Goal: Information Seeking & Learning: Learn about a topic

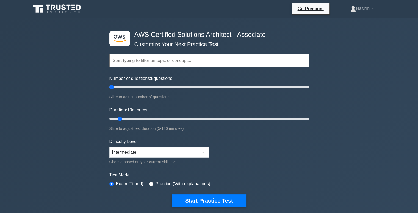
drag, startPoint x: 118, startPoint y: 87, endPoint x: 113, endPoint y: 88, distance: 4.7
type input "5"
click at [113, 88] on input "Number of questions: 5 questions" at bounding box center [209, 87] width 200 height 7
click at [153, 149] on select "Beginner Intermediate Expert" at bounding box center [159, 152] width 100 height 10
select select "beginner"
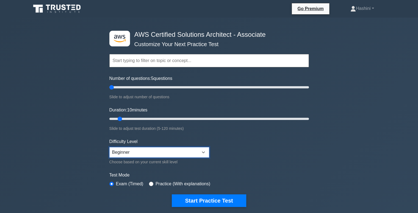
click at [109, 147] on select "Beginner Intermediate Expert" at bounding box center [159, 152] width 100 height 10
click at [146, 63] on input "text" at bounding box center [209, 60] width 200 height 13
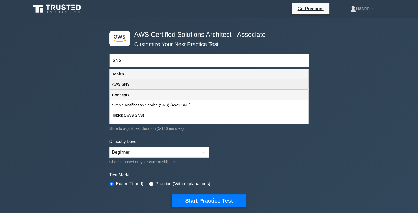
click at [145, 82] on div "AWS SNS" at bounding box center [209, 84] width 199 height 10
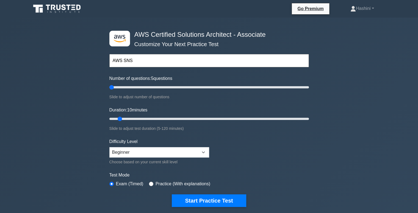
drag, startPoint x: 141, startPoint y: 59, endPoint x: 110, endPoint y: 60, distance: 30.8
click at [110, 60] on input "AWS SNS" at bounding box center [209, 60] width 200 height 13
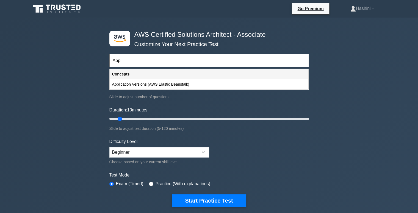
drag, startPoint x: 121, startPoint y: 61, endPoint x: 111, endPoint y: 61, distance: 9.9
click at [111, 61] on input "App" at bounding box center [209, 60] width 200 height 13
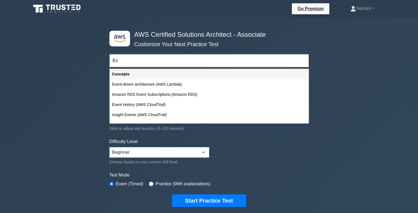
type input "E"
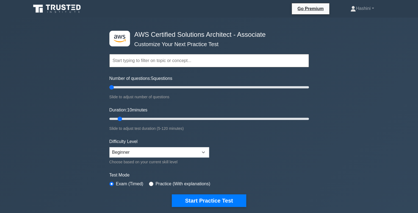
click at [113, 60] on input "text" at bounding box center [209, 60] width 200 height 13
click at [164, 59] on input "text" at bounding box center [209, 60] width 200 height 13
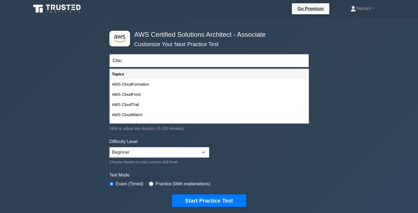
type input "Cloud"
drag, startPoint x: 127, startPoint y: 62, endPoint x: 109, endPoint y: 62, distance: 18.4
click at [109, 62] on div ".st0{fill:#252F3E;} .st1{fill-rule:evenodd;clip-rule:evenodd;fill:#FF9900;} AWS…" at bounding box center [209, 119] width 206 height 203
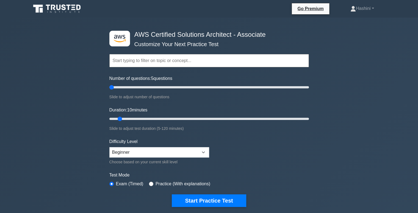
click at [160, 73] on form "Topics Amazon EC2 Amazon S3 Amazon VPC AWS Identity and Access Management (IAM)…" at bounding box center [209, 122] width 200 height 170
click at [152, 64] on input "text" at bounding box center [209, 60] width 200 height 13
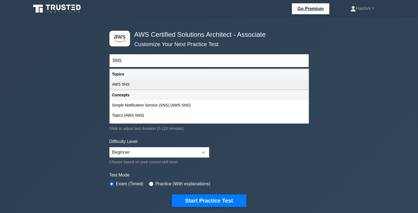
click at [141, 84] on div "AWS SNS" at bounding box center [209, 84] width 199 height 10
type input "AWS SNS"
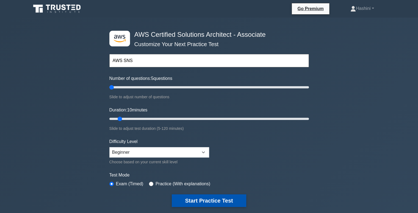
click at [222, 200] on button "Start Practice Test" at bounding box center [209, 201] width 74 height 13
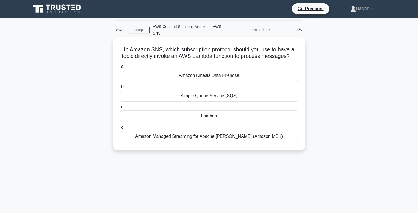
click at [251, 138] on div "Amazon Managed Streaming for Apache Kafka (Amazon MSK)" at bounding box center [209, 137] width 178 height 12
click at [120, 130] on input "d. Amazon Managed Streaming for Apache Kafka (Amazon MSK)" at bounding box center [120, 128] width 0 height 4
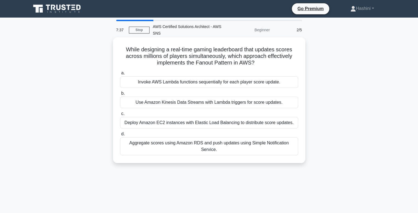
click at [269, 142] on div "Aggregate scores using Amazon RDS and push updates using Simple Notification Se…" at bounding box center [209, 147] width 178 height 18
click at [120, 136] on input "d. Aggregate scores using Amazon RDS and push updates using Simple Notification…" at bounding box center [120, 135] width 0 height 4
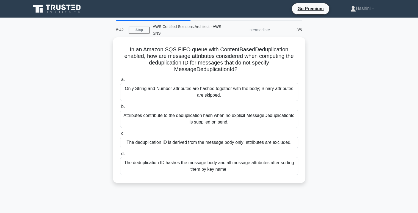
click at [281, 119] on div "Attributes contribute to the deduplication hash when no explicit MessageDedupli…" at bounding box center [209, 119] width 178 height 18
click at [120, 109] on input "b. Attributes contribute to the deduplication hash when no explicit MessageDedu…" at bounding box center [120, 107] width 0 height 4
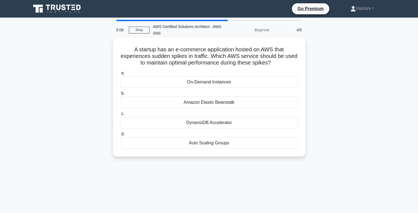
click at [235, 81] on div "On-Demand Instances" at bounding box center [209, 82] width 178 height 12
click at [120, 75] on input "a. On-Demand Instances" at bounding box center [120, 74] width 0 height 4
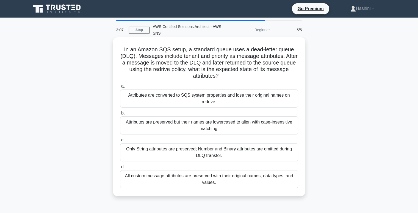
click at [257, 175] on div "All custom message attributes are preserved with their original names, data typ…" at bounding box center [209, 180] width 178 height 18
click at [120, 169] on input "d. All custom message attributes are preserved with their original names, data …" at bounding box center [120, 168] width 0 height 4
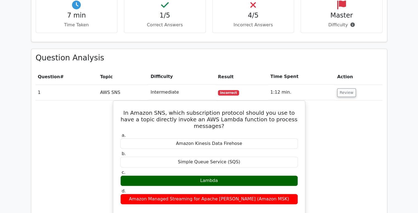
scroll to position [364, 0]
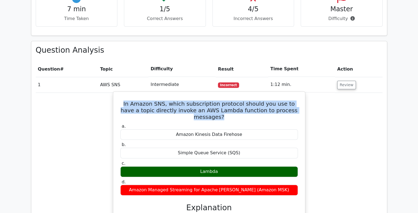
drag, startPoint x: 122, startPoint y: 77, endPoint x: 296, endPoint y: 87, distance: 173.9
click at [296, 94] on div "In Amazon SNS, which subscription protocol should you use to have a topic direc…" at bounding box center [210, 188] width 188 height 189
copy h5 "In Amazon SNS, which subscription protocol should you use to have a topic direc…"
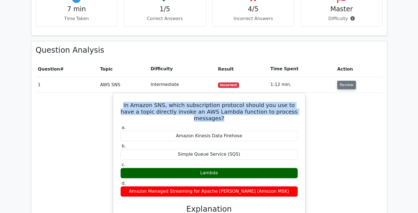
click at [346, 81] on button "Review" at bounding box center [347, 85] width 19 height 9
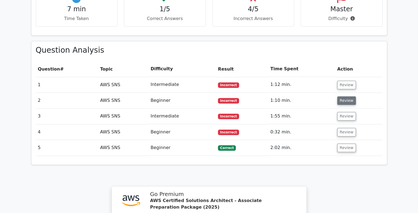
click at [347, 97] on button "Review" at bounding box center [347, 101] width 19 height 9
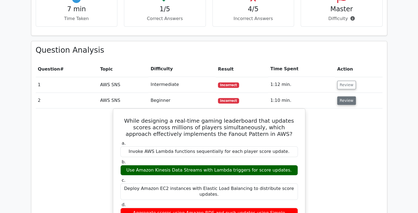
click at [345, 97] on button "Review" at bounding box center [347, 101] width 19 height 9
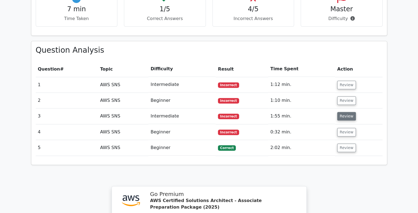
click at [342, 112] on button "Review" at bounding box center [347, 116] width 19 height 9
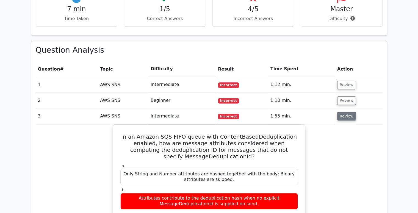
click at [342, 112] on button "Review" at bounding box center [347, 116] width 19 height 9
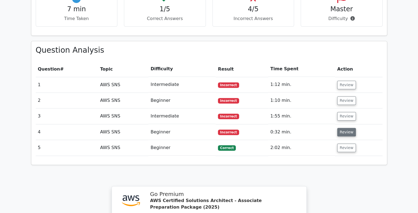
click at [344, 128] on button "Review" at bounding box center [347, 132] width 19 height 9
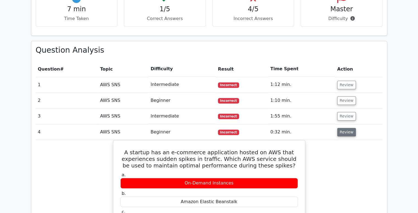
click at [350, 128] on button "Review" at bounding box center [347, 132] width 19 height 9
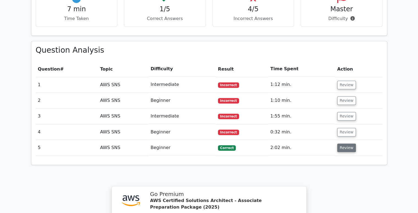
click at [346, 144] on button "Review" at bounding box center [347, 148] width 19 height 9
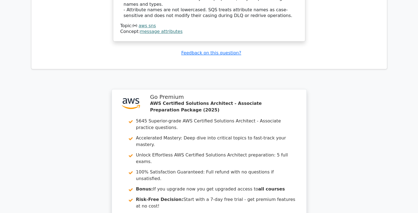
scroll to position [825, 0]
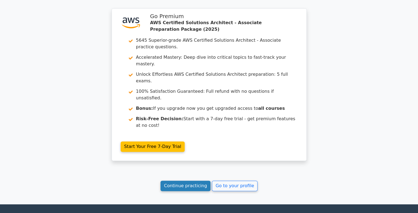
click at [183, 181] on link "Continue practicing" at bounding box center [186, 186] width 50 height 10
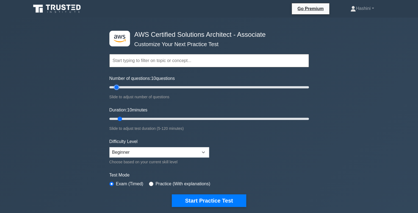
click at [117, 86] on input "Number of questions: 10 questions" at bounding box center [209, 87] width 200 height 7
click at [135, 150] on select "Beginner Intermediate Expert" at bounding box center [159, 152] width 100 height 10
select select "intermediate"
click at [109, 147] on select "Beginner Intermediate Expert" at bounding box center [159, 152] width 100 height 10
drag, startPoint x: 119, startPoint y: 117, endPoint x: 125, endPoint y: 118, distance: 6.1
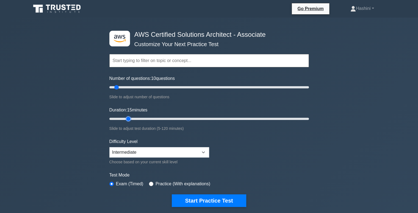
type input "15"
click at [125, 118] on input "Duration: 15 minutes" at bounding box center [209, 119] width 200 height 7
click at [130, 62] on input "text" at bounding box center [209, 60] width 200 height 13
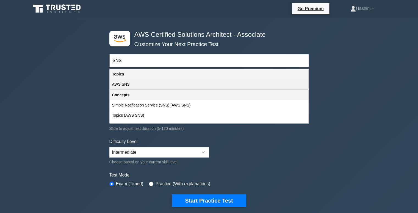
click at [130, 85] on div "AWS SNS" at bounding box center [209, 84] width 199 height 10
type input "AWS SNS"
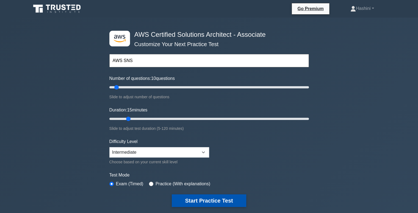
click at [225, 205] on button "Start Practice Test" at bounding box center [209, 201] width 74 height 13
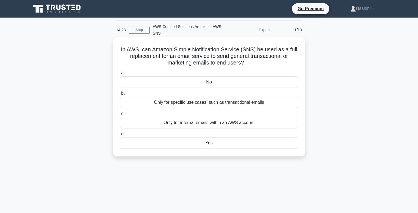
click at [257, 102] on div "Only for specific use cases, such as transactional emails" at bounding box center [209, 103] width 178 height 12
click at [120, 95] on input "b. Only for specific use cases, such as transactional emails" at bounding box center [120, 94] width 0 height 4
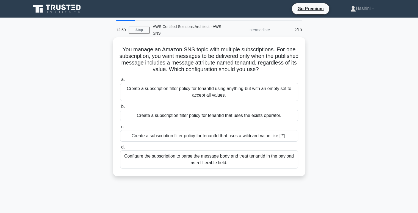
click at [245, 137] on div "Create a subscription filter policy for tenantId that uses a wildcard value lik…" at bounding box center [209, 136] width 178 height 12
click at [120, 129] on input "c. Create a subscription filter policy for tenantId that uses a wildcard value …" at bounding box center [120, 127] width 0 height 4
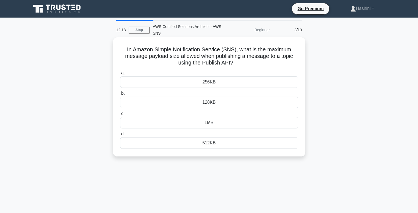
click at [235, 124] on div "1MB" at bounding box center [209, 123] width 178 height 12
click at [120, 116] on input "c. 1MB" at bounding box center [120, 114] width 0 height 4
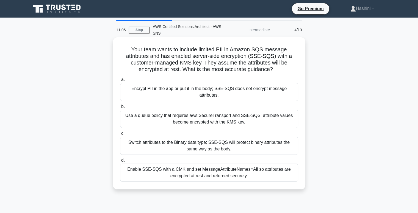
click at [246, 165] on div "Enable SSE-SQS with a CMK and set MessageAttributeNames=All so attributes are e…" at bounding box center [209, 173] width 178 height 18
click at [120, 163] on input "d. Enable SSE-SQS with a CMK and set MessageAttributeNames=All so attributes ar…" at bounding box center [120, 161] width 0 height 4
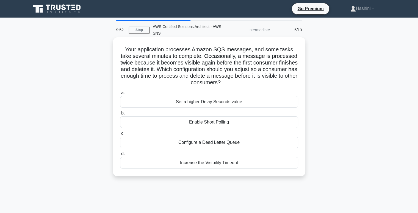
click at [229, 163] on div "Increase the Visibility Timeout" at bounding box center [209, 163] width 178 height 12
click at [120, 156] on input "d. Increase the Visibility Timeout" at bounding box center [120, 154] width 0 height 4
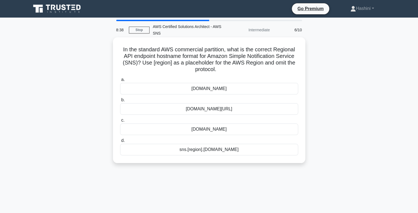
click at [237, 149] on div "sns.[region].amazonaws.com" at bounding box center [209, 150] width 178 height 12
click at [120, 143] on input "d. sns.[region].amazonaws.com" at bounding box center [120, 141] width 0 height 4
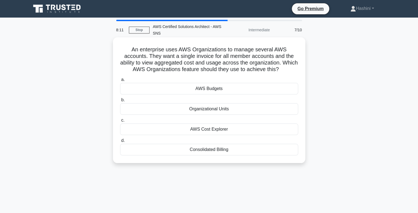
click at [238, 129] on div "AWS Cost Explorer" at bounding box center [209, 130] width 178 height 12
click at [120, 122] on input "c. AWS Cost Explorer" at bounding box center [120, 121] width 0 height 4
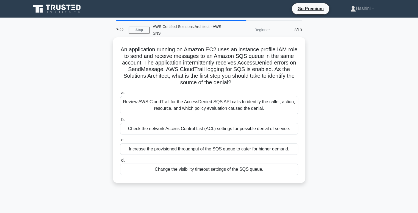
click at [256, 106] on div "Review AWS CloudTrail for the AccessDenied SQS API calls to identify the caller…" at bounding box center [209, 105] width 178 height 18
click at [120, 95] on input "a. Review AWS CloudTrail for the AccessDenied SQS API calls to identify the cal…" at bounding box center [120, 93] width 0 height 4
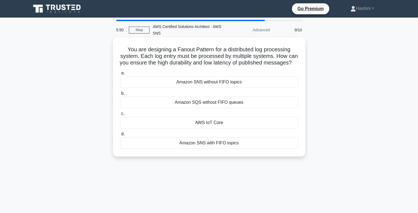
drag, startPoint x: 249, startPoint y: 109, endPoint x: 239, endPoint y: 91, distance: 20.4
click at [239, 91] on div "a. Amazon SNS without FIFO topics b. Amazon SQS without FIFO queues c. d." at bounding box center [209, 109] width 185 height 81
click at [264, 75] on div "You are designing a Fanout Pattern for a distributed log processing system. Eac…" at bounding box center [209, 97] width 188 height 115
click at [254, 108] on div "Amazon SQS without FIFO queues" at bounding box center [209, 103] width 178 height 12
click at [120, 95] on input "b. Amazon SQS without FIFO queues" at bounding box center [120, 94] width 0 height 4
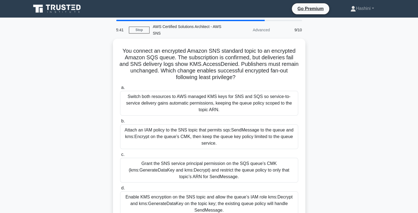
click at [333, 85] on div "You connect an encrypted Amazon SNS standard topic to an encrypted Amazon SQS q…" at bounding box center [209, 135] width 363 height 192
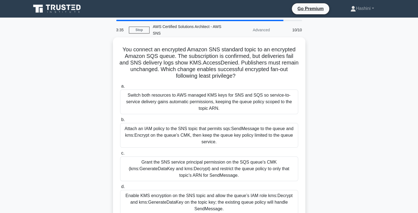
click at [241, 127] on div "Attach an IAM policy to the SNS topic that permits sqs:SendMessage to the queue…" at bounding box center [209, 135] width 178 height 25
click at [120, 122] on input "b. Attach an IAM policy to the SNS topic that permits sqs:SendMessage to the qu…" at bounding box center [120, 120] width 0 height 4
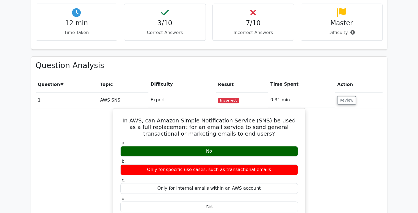
scroll to position [364, 0]
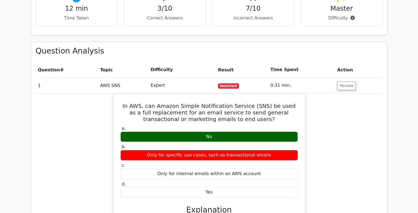
drag, startPoint x: 422, startPoint y: 40, endPoint x: 422, endPoint y: 110, distance: 70.7
click at [418, 110] on html "Go Premium Hashini" at bounding box center [209, 188] width 418 height 1104
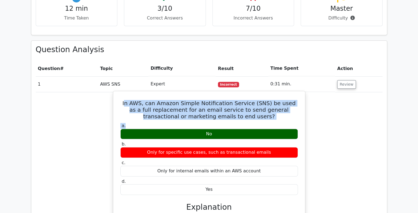
drag, startPoint x: 121, startPoint y: 75, endPoint x: 262, endPoint y: 96, distance: 142.3
click at [262, 96] on div "In AWS, can Amazon Simple Notification Service (SNS) be used as a full replacem…" at bounding box center [210, 188] width 188 height 189
click at [262, 123] on label "a. No" at bounding box center [209, 131] width 178 height 17
drag, startPoint x: 250, startPoint y: 91, endPoint x: 116, endPoint y: 78, distance: 134.8
click at [116, 94] on div "In AWS, can Amazon Simple Notification Service (SNS) be used as a full replacem…" at bounding box center [210, 188] width 188 height 189
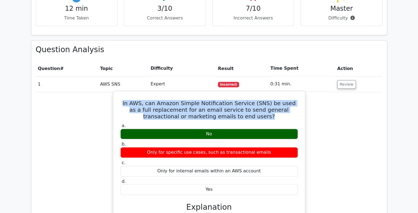
copy h5 "In AWS, can Amazon Simple Notification Service (SNS) be used as a full replacem…"
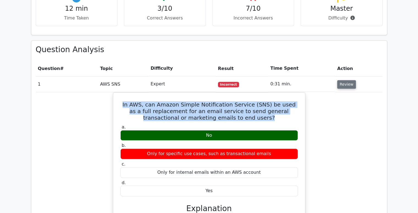
click at [343, 80] on button "Review" at bounding box center [347, 84] width 19 height 9
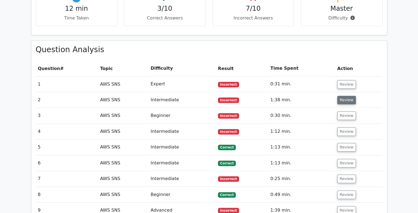
click at [342, 96] on button "Review" at bounding box center [347, 100] width 19 height 9
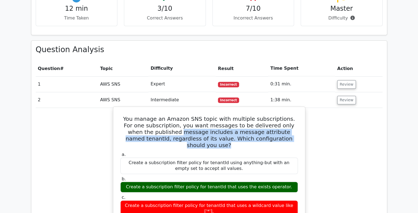
drag, startPoint x: 286, startPoint y: 112, endPoint x: 153, endPoint y: 105, distance: 133.3
click at [153, 116] on h5 "You manage an Amazon SNS topic with multiple subscriptions. For one subscriptio…" at bounding box center [209, 132] width 179 height 33
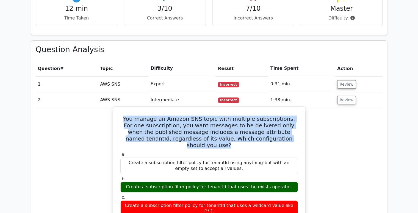
drag, startPoint x: 121, startPoint y: 92, endPoint x: 287, endPoint y: 114, distance: 167.5
click at [287, 116] on h5 "You manage an Amazon SNS topic with multiple subscriptions. For one subscriptio…" at bounding box center [209, 132] width 179 height 33
copy h5 "You manage an Amazon SNS topic with multiple subscriptions. For one subscriptio…"
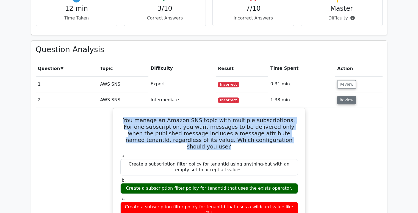
click at [341, 96] on button "Review" at bounding box center [347, 100] width 19 height 9
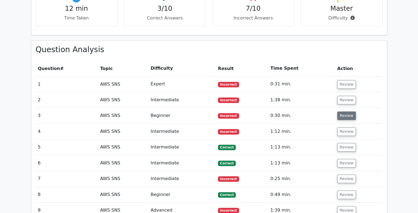
click at [342, 112] on button "Review" at bounding box center [347, 116] width 19 height 9
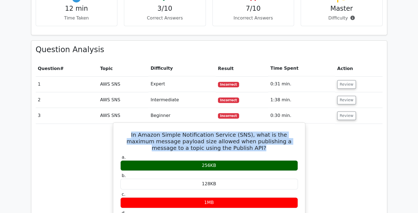
drag, startPoint x: 126, startPoint y: 106, endPoint x: 245, endPoint y: 121, distance: 120.5
click at [245, 132] on h5 "In Amazon Simple Notification Service (SNS), what is the maximum message payloa…" at bounding box center [209, 142] width 179 height 20
copy h5 "In Amazon Simple Notification Service (SNS), what is the maximum message payloa…"
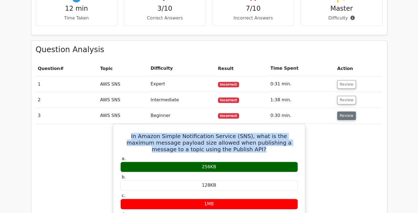
click at [344, 112] on button "Review" at bounding box center [347, 116] width 19 height 9
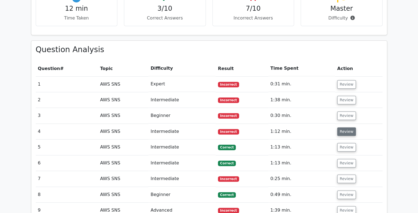
click at [345, 128] on button "Review" at bounding box center [347, 132] width 19 height 9
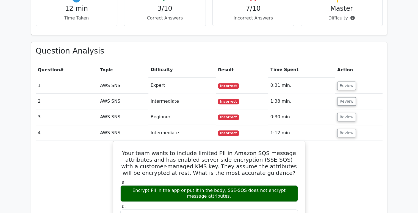
scroll to position [417, 0]
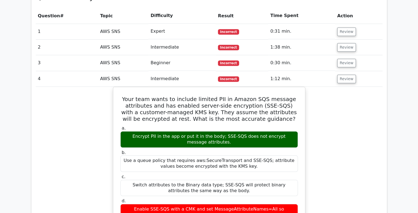
click at [355, 71] on td "Review" at bounding box center [359, 79] width 48 height 16
click at [342, 75] on button "Review" at bounding box center [347, 79] width 19 height 9
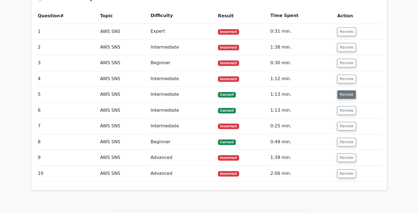
click at [346, 91] on button "Review" at bounding box center [347, 95] width 19 height 9
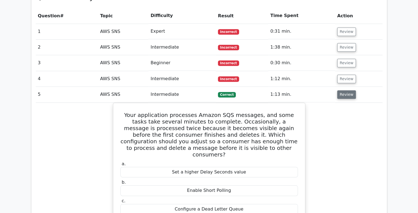
click at [346, 91] on button "Review" at bounding box center [347, 95] width 19 height 9
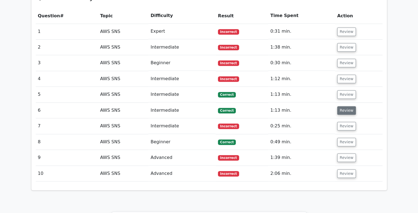
click at [347, 106] on button "Review" at bounding box center [347, 110] width 19 height 9
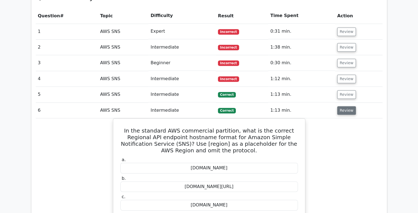
click at [347, 106] on button "Review" at bounding box center [347, 110] width 19 height 9
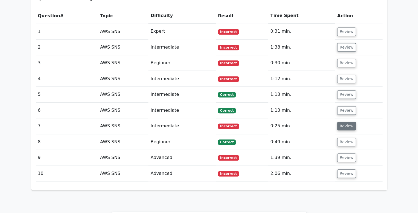
click at [347, 122] on button "Review" at bounding box center [347, 126] width 19 height 9
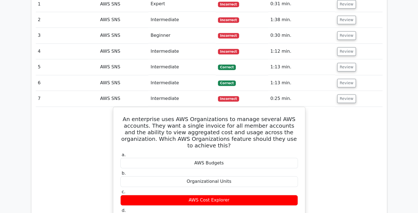
scroll to position [452, 0]
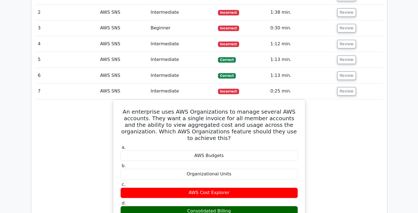
click at [345, 84] on td "Review" at bounding box center [359, 92] width 48 height 16
click at [346, 87] on button "Review" at bounding box center [347, 91] width 19 height 9
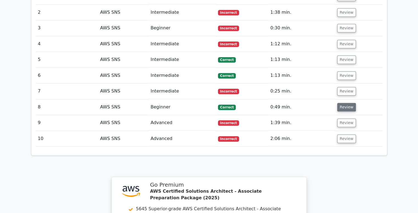
click at [350, 103] on button "Review" at bounding box center [347, 107] width 19 height 9
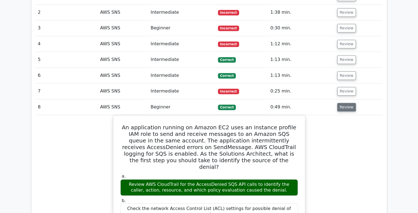
click at [350, 103] on button "Review" at bounding box center [347, 107] width 19 height 9
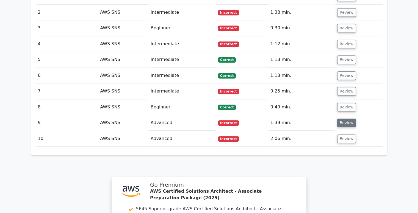
click at [347, 119] on button "Review" at bounding box center [347, 123] width 19 height 9
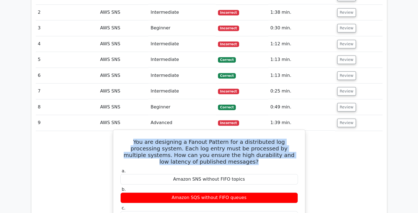
drag, startPoint x: 127, startPoint y: 114, endPoint x: 236, endPoint y: 135, distance: 111.5
click at [236, 139] on h5 "You are designing a Fanout Pattern for a distributed log processing system. Eac…" at bounding box center [209, 152] width 179 height 26
copy h5 "You are designing a Fanout Pattern for a distributed log processing system. Eac…"
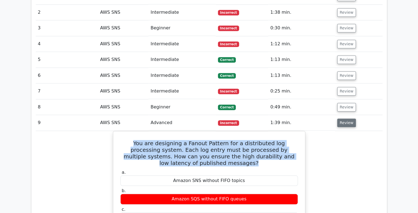
click at [345, 119] on button "Review" at bounding box center [347, 123] width 19 height 9
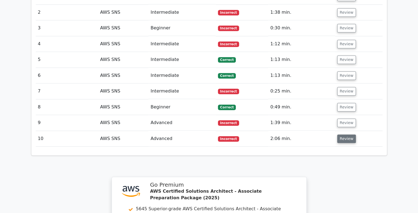
click at [348, 135] on button "Review" at bounding box center [347, 139] width 19 height 9
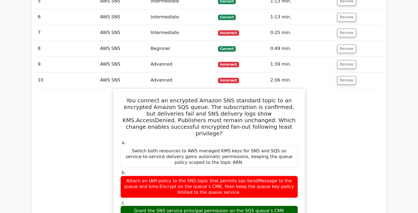
scroll to position [523, 0]
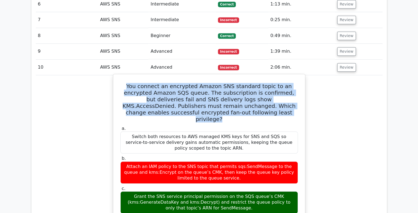
drag, startPoint x: 243, startPoint y: 86, endPoint x: 119, endPoint y: 61, distance: 125.8
copy h5 "You connect an encrypted Amazon SNS standard topic to an encrypted Amazon SQS q…"
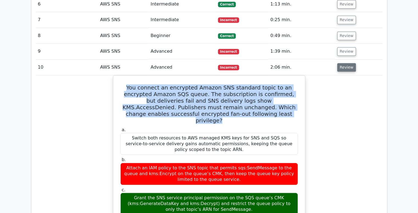
click at [341, 63] on button "Review" at bounding box center [347, 67] width 19 height 9
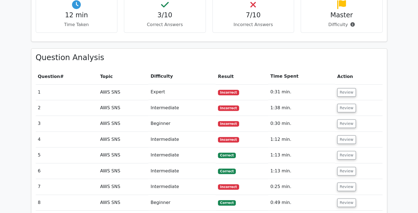
scroll to position [255, 0]
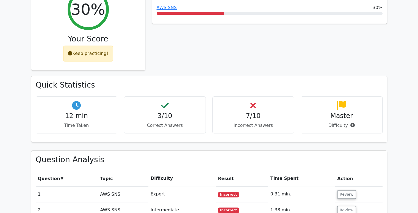
click at [171, 112] on h4 "3/10" at bounding box center [165, 116] width 73 height 8
click at [248, 122] on p "Incorrect Answers" at bounding box center [253, 125] width 73 height 7
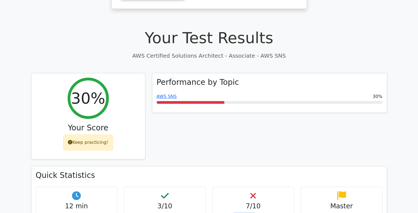
scroll to position [165, 0]
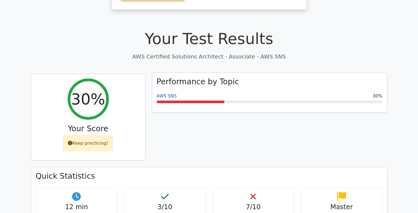
click at [160, 94] on link "AWS SNS" at bounding box center [167, 96] width 20 height 5
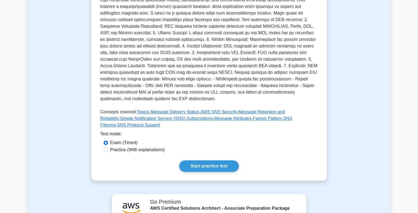
scroll to position [168, 0]
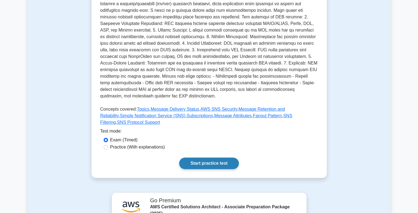
click at [211, 158] on link "Start practice test" at bounding box center [209, 164] width 60 height 12
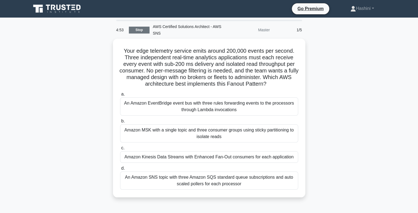
click at [136, 27] on link "Stop" at bounding box center [139, 30] width 21 height 7
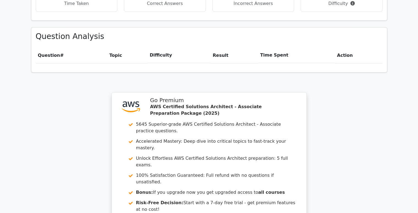
scroll to position [465, 0]
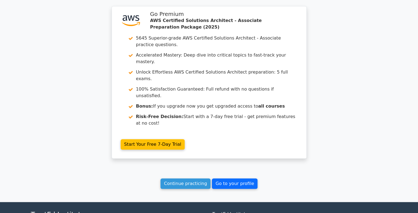
click at [238, 179] on link "Go to your profile" at bounding box center [235, 184] width 46 height 10
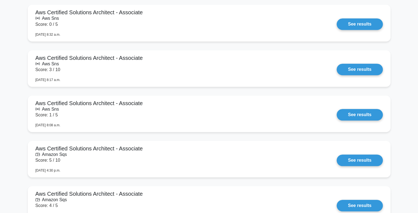
scroll to position [476, 0]
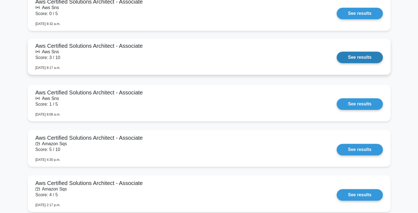
click at [350, 55] on link "See results" at bounding box center [360, 58] width 46 height 12
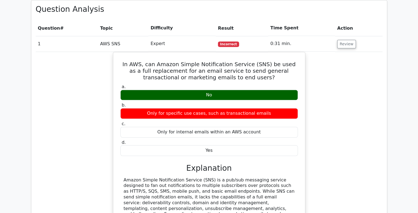
scroll to position [435, 0]
